Goal: Task Accomplishment & Management: Manage account settings

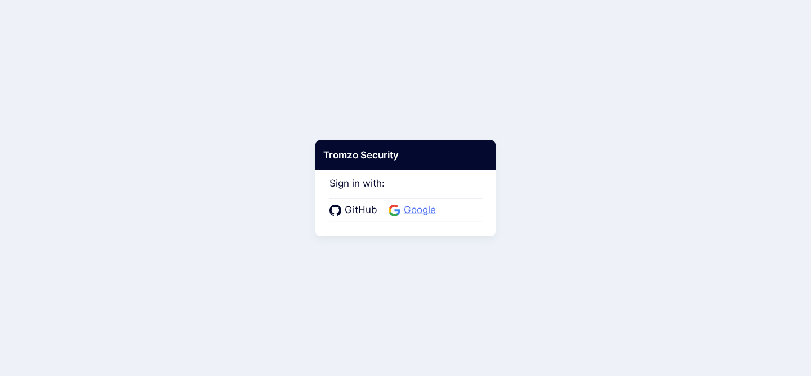
click at [407, 214] on span "Google" at bounding box center [419, 210] width 39 height 15
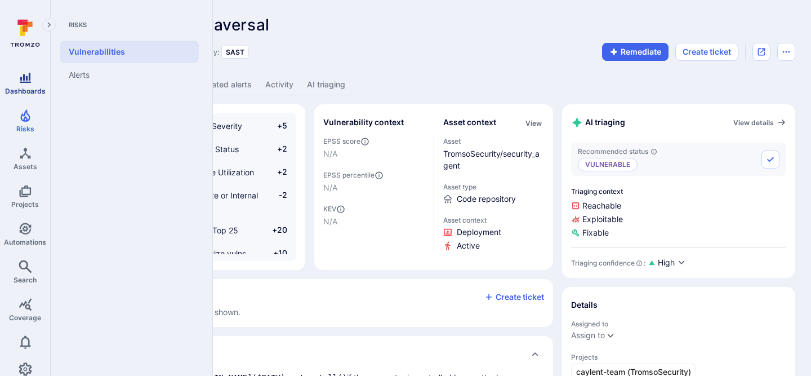
click at [21, 77] on icon "Dashboards" at bounding box center [25, 78] width 11 height 10
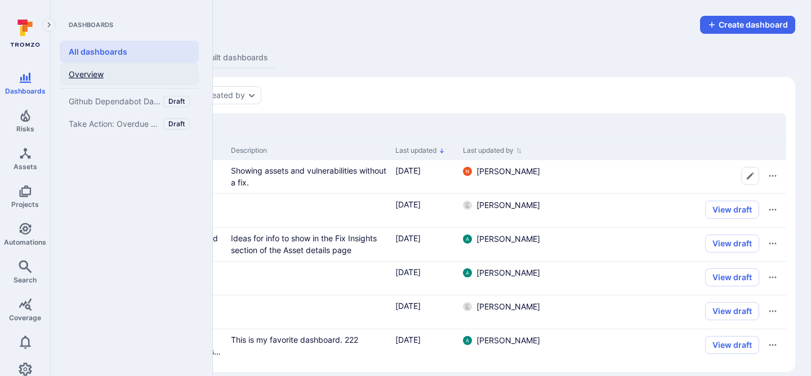
click at [81, 75] on link "Overview" at bounding box center [129, 74] width 139 height 23
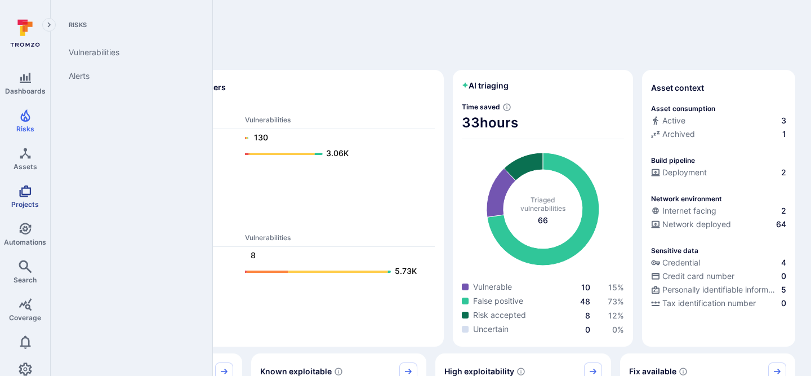
click at [23, 201] on span "Projects" at bounding box center [25, 204] width 28 height 8
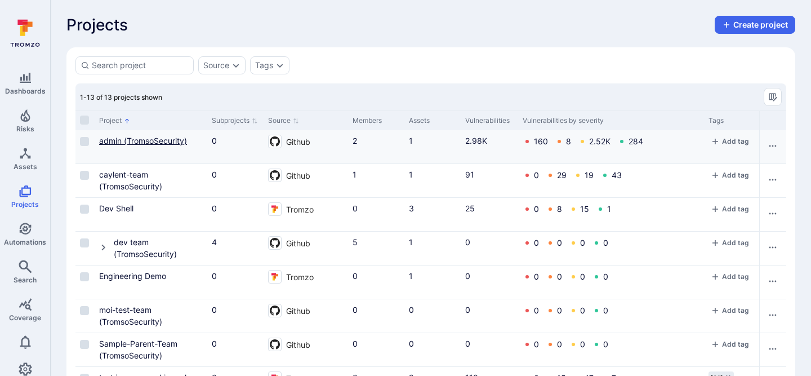
click at [130, 143] on link "admin (TromsoSecurity)" at bounding box center [143, 141] width 88 height 10
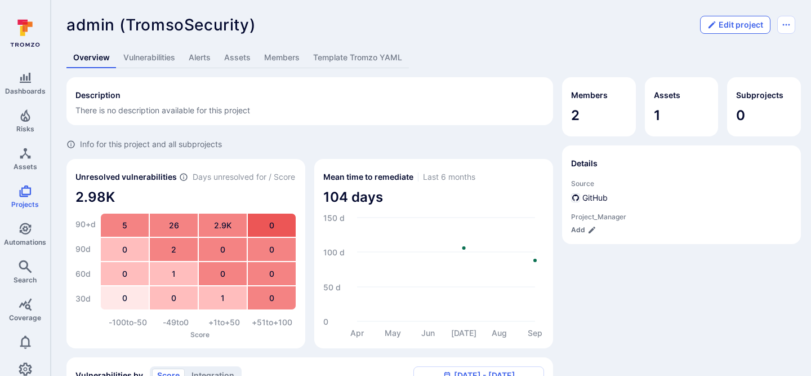
click at [729, 21] on button "Edit project" at bounding box center [735, 25] width 70 height 18
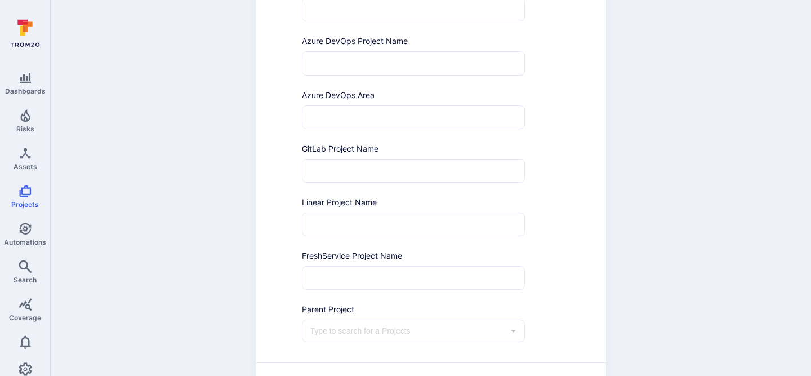
scroll to position [533, 0]
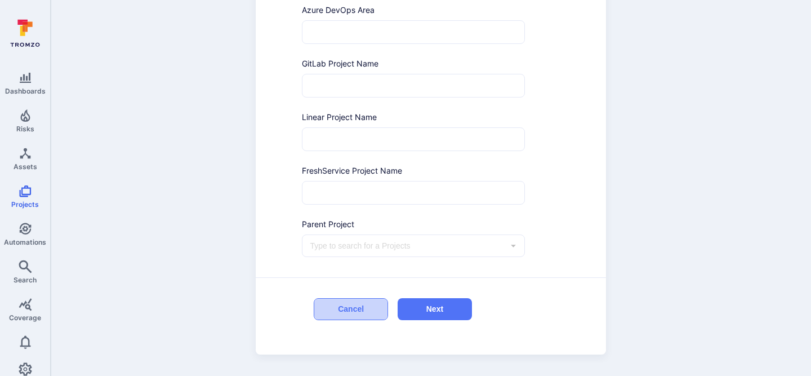
click at [337, 313] on button "Cancel" at bounding box center [351, 309] width 74 height 22
